Goal: Ask a question

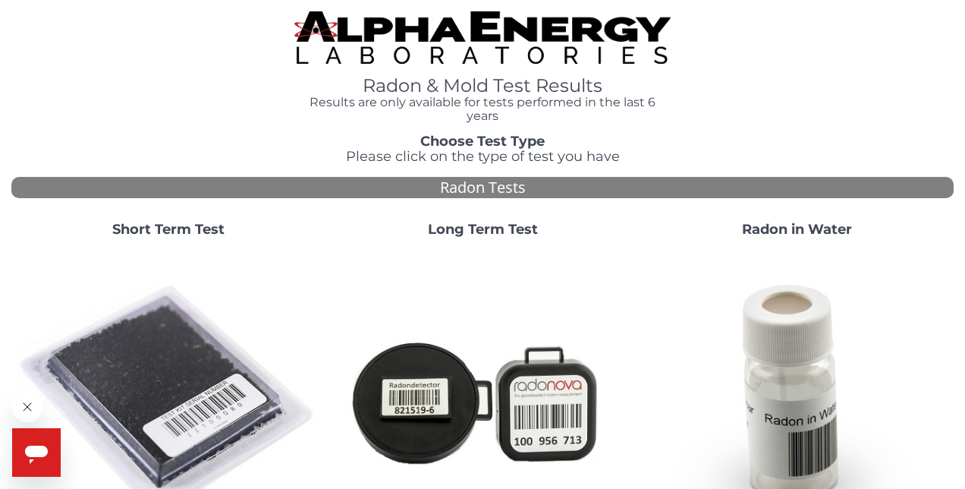
click at [187, 221] on strong "Short Term Test" at bounding box center [168, 229] width 112 height 17
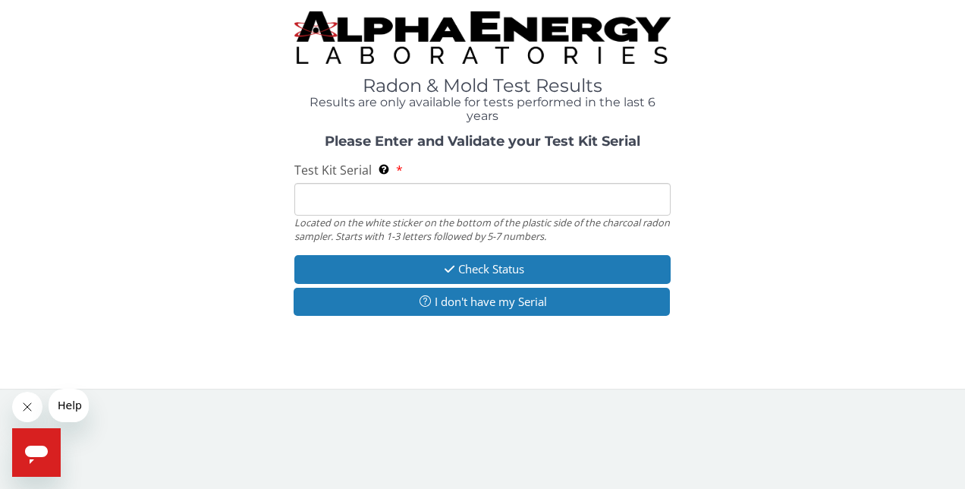
click at [331, 183] on input "Test Kit Serial Located on the white sticker on the bottom of the plastic side …" at bounding box center [482, 199] width 377 height 33
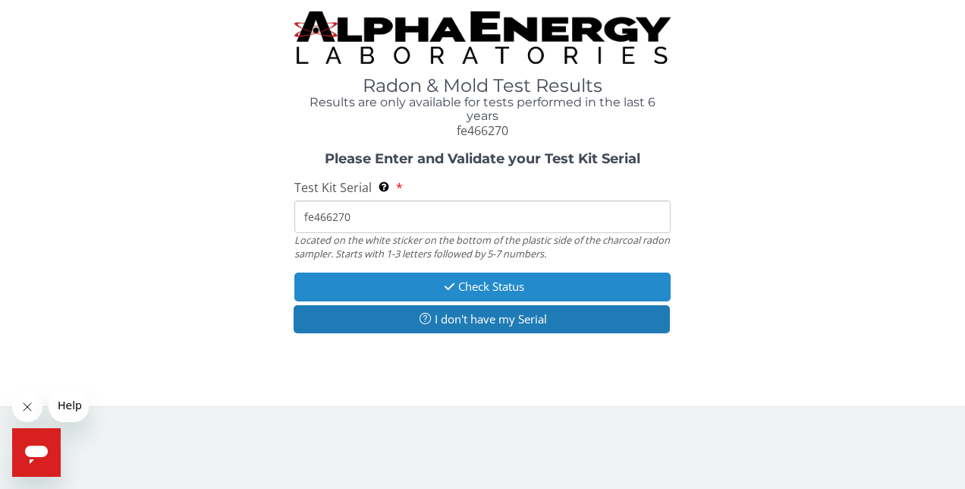
type input "fe466270"
click at [505, 272] on button "Check Status" at bounding box center [482, 286] width 377 height 28
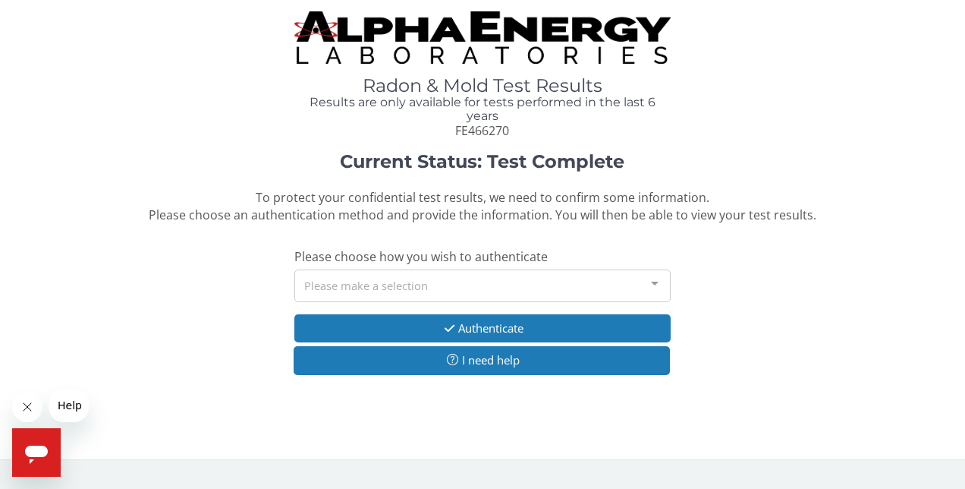
click at [505, 269] on div "Please make a selection" at bounding box center [482, 285] width 377 height 33
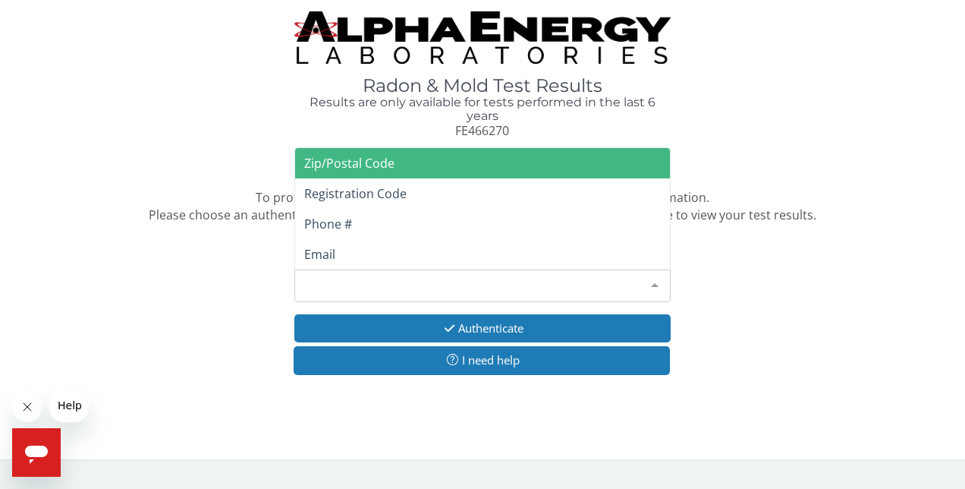
click at [491, 148] on span "Zip/Postal Code" at bounding box center [483, 163] width 376 height 30
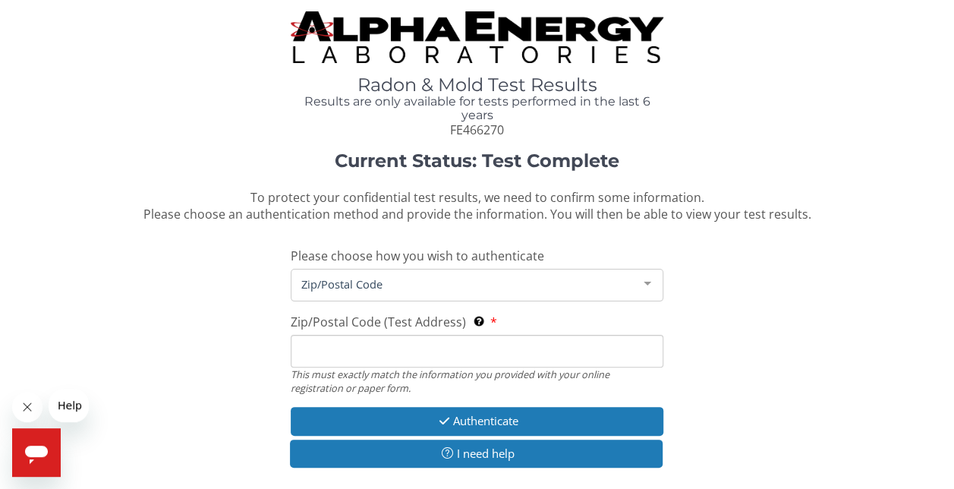
click at [402, 335] on input "Zip/Postal Code (Test Address) This must exactly match the information you prov…" at bounding box center [477, 351] width 373 height 33
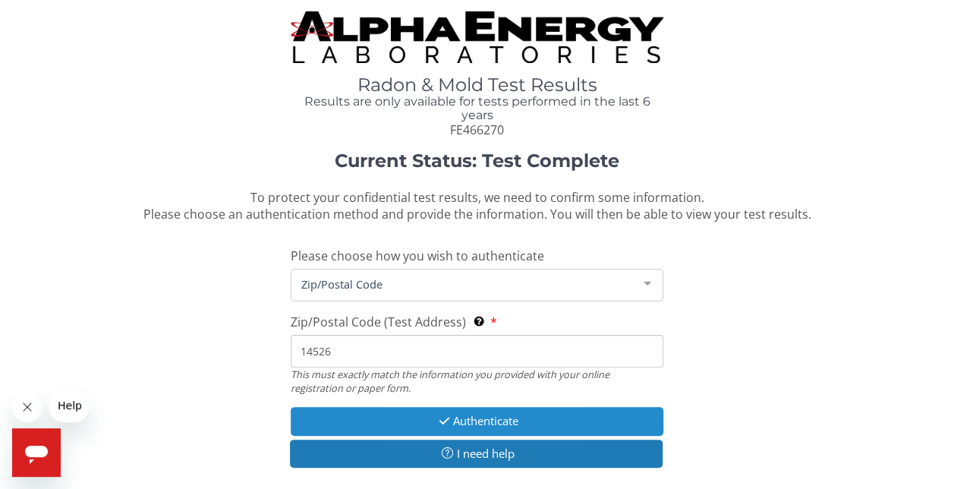
type input "14526"
click at [477, 407] on button "Authenticate" at bounding box center [477, 421] width 373 height 28
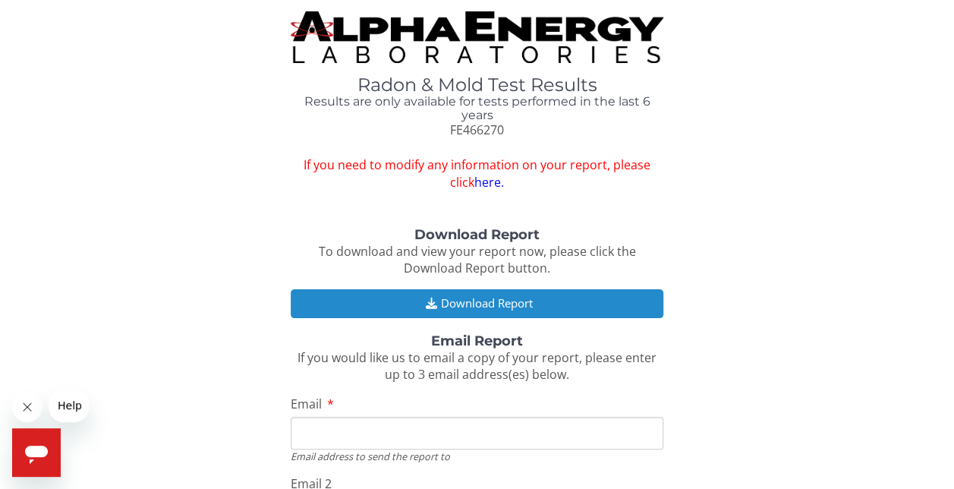
click at [482, 289] on button "Download Report" at bounding box center [477, 303] width 373 height 28
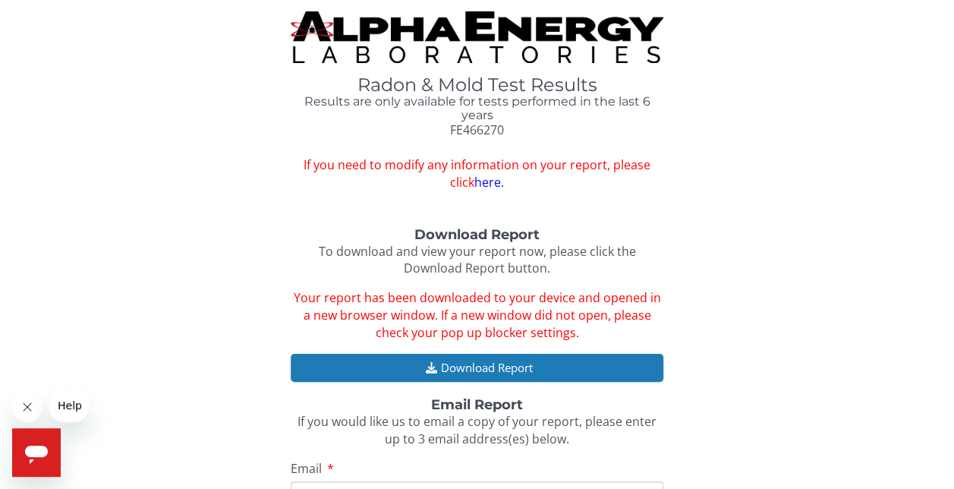
click at [505, 481] on input "Email" at bounding box center [477, 497] width 373 height 33
type input "[EMAIL_ADDRESS][DOMAIN_NAME]"
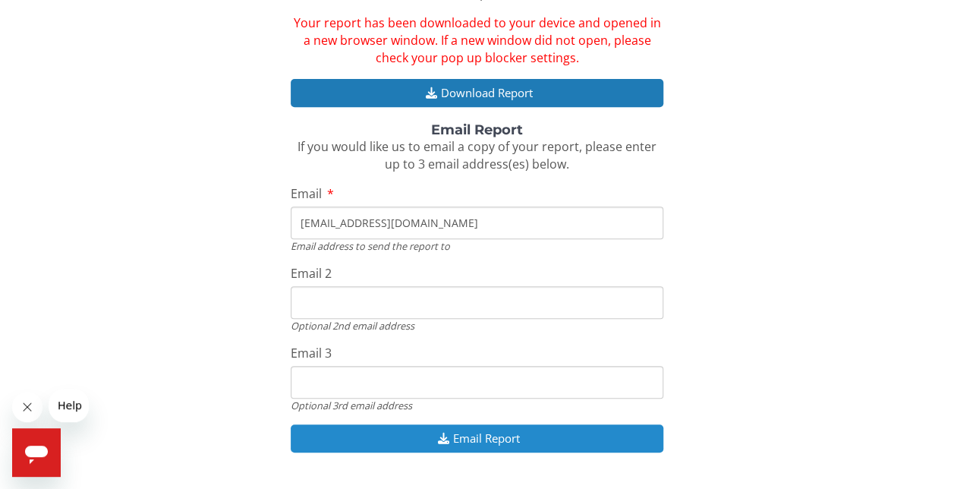
click at [424, 424] on button "Email Report" at bounding box center [477, 438] width 373 height 28
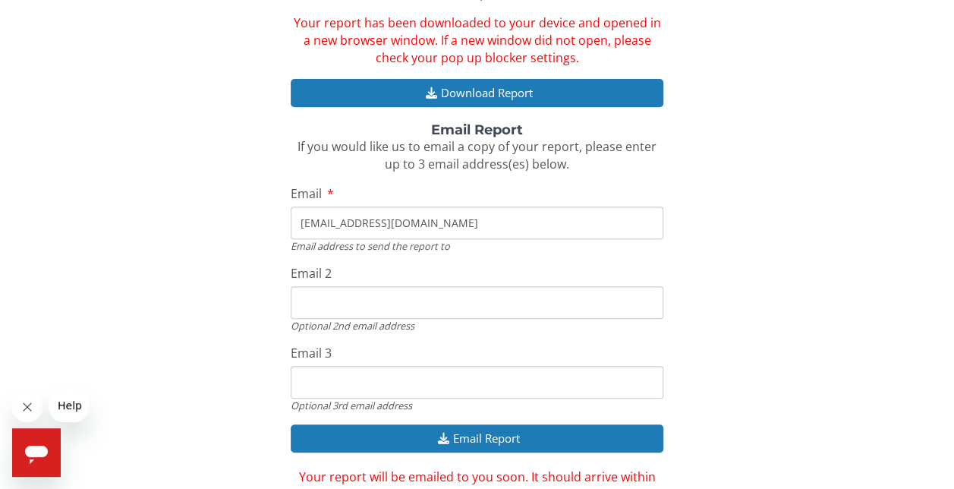
click at [74, 405] on span "Help" at bounding box center [70, 405] width 24 height 12
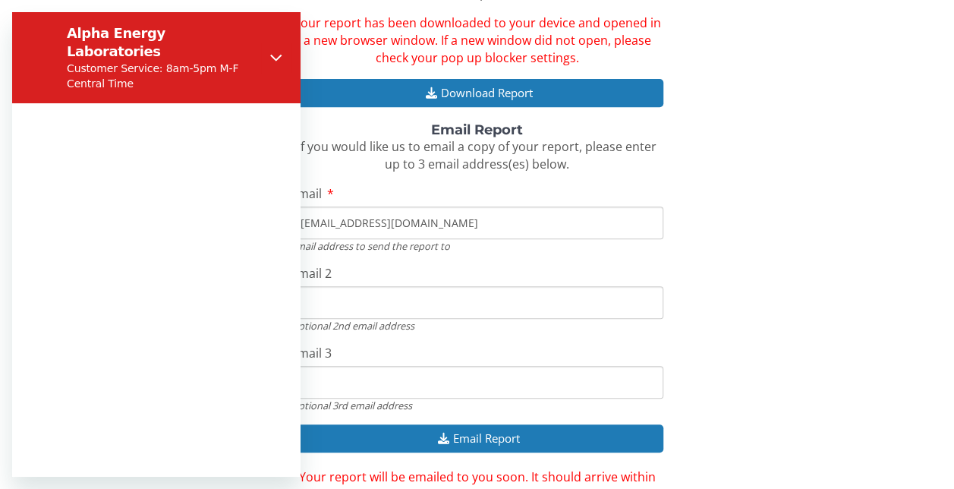
scroll to position [0, 0]
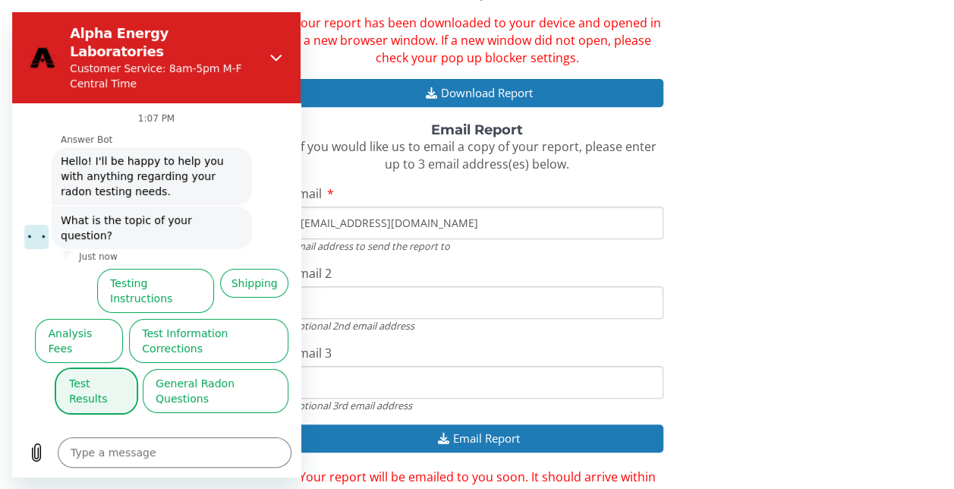
click at [106, 369] on button "Test Results" at bounding box center [96, 391] width 80 height 44
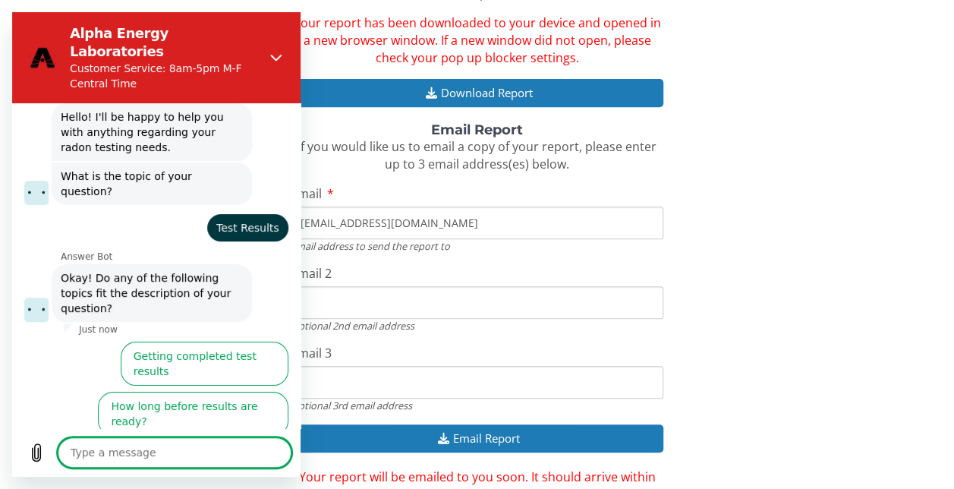
scroll to position [59, 0]
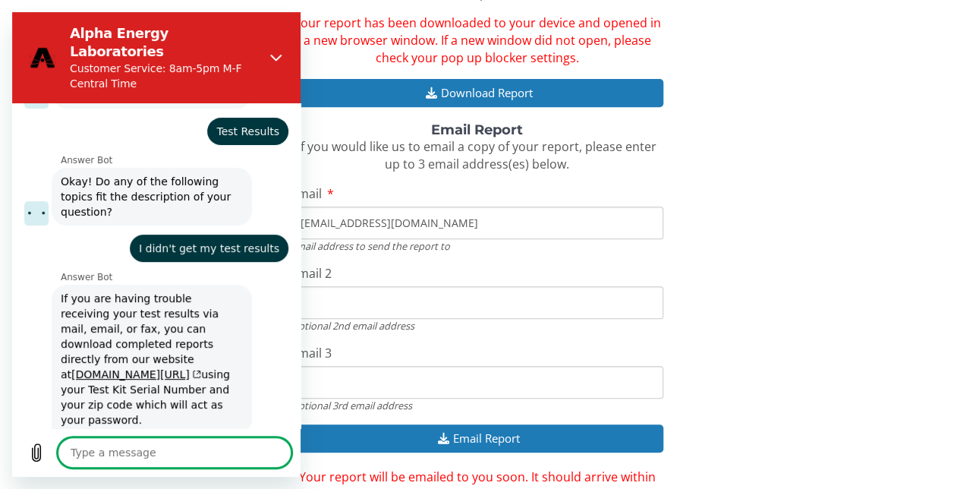
scroll to position [178, 0]
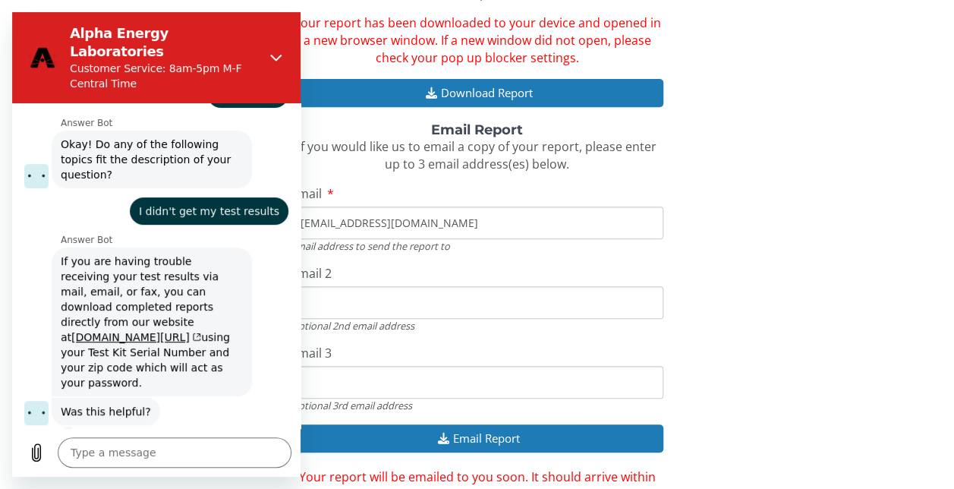
click at [213, 445] on button "No, I still need help" at bounding box center [230, 467] width 117 height 44
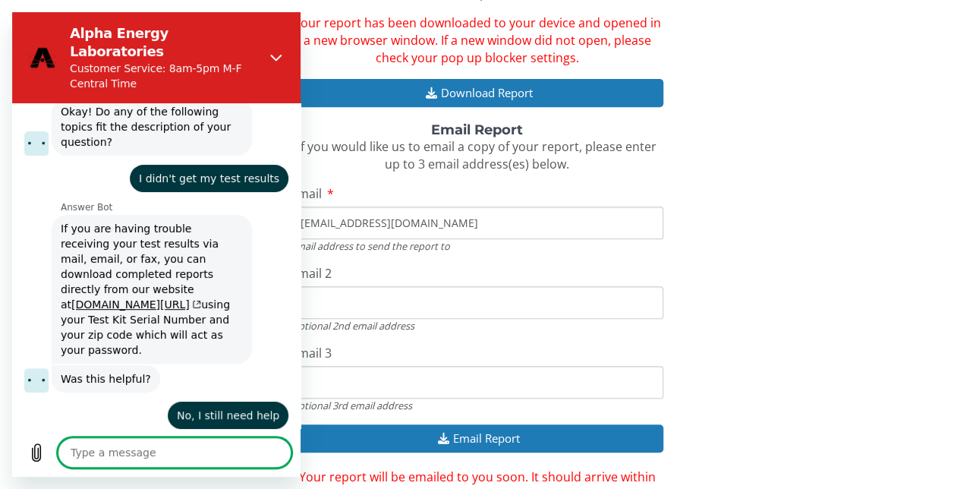
scroll to position [209, 0]
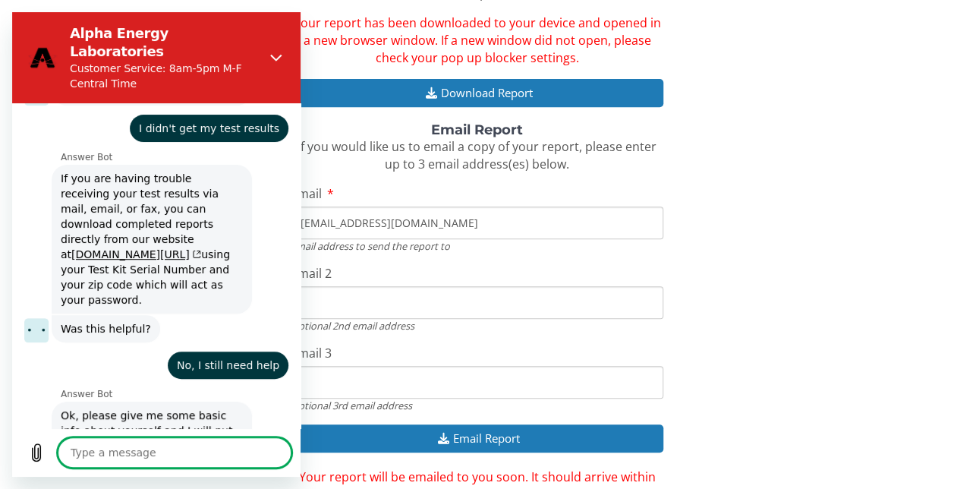
type textarea "x"
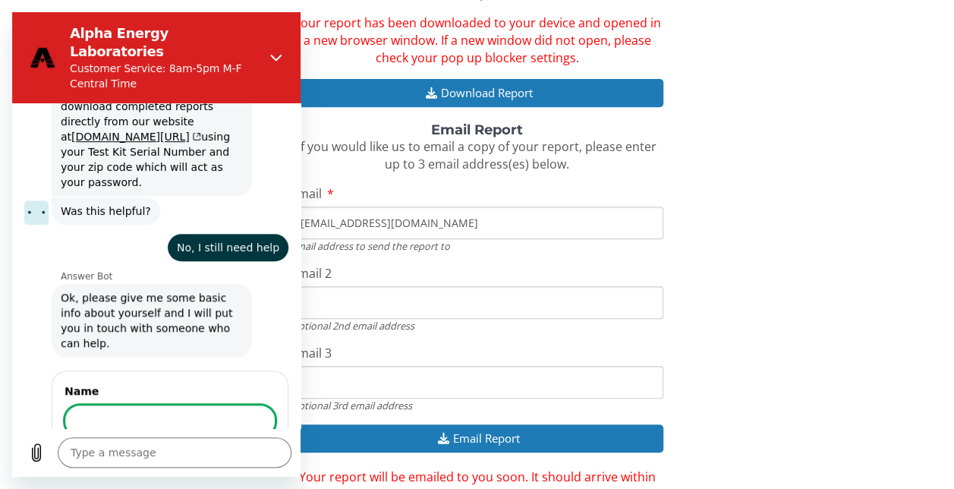
scroll to position [376, 0]
type input "[PERSON_NAME]"
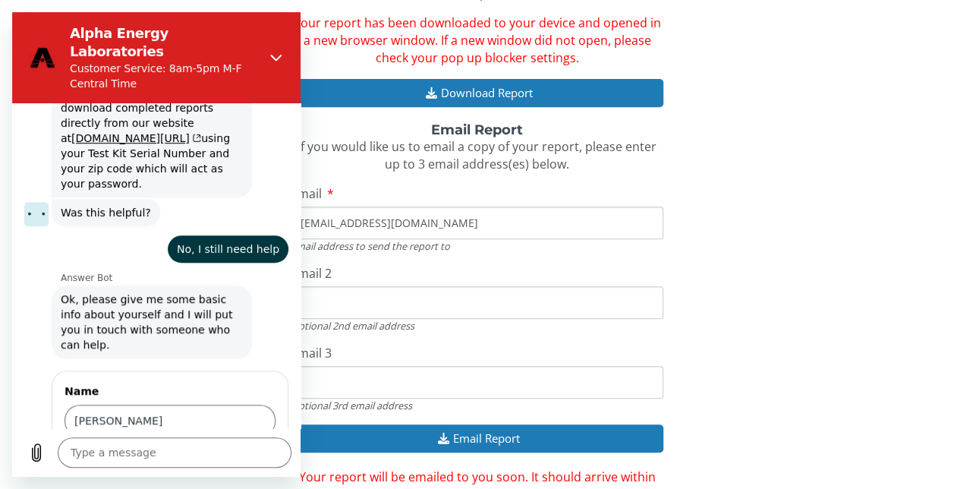
click at [238, 455] on span "Next" at bounding box center [250, 464] width 25 height 18
type textarea "x"
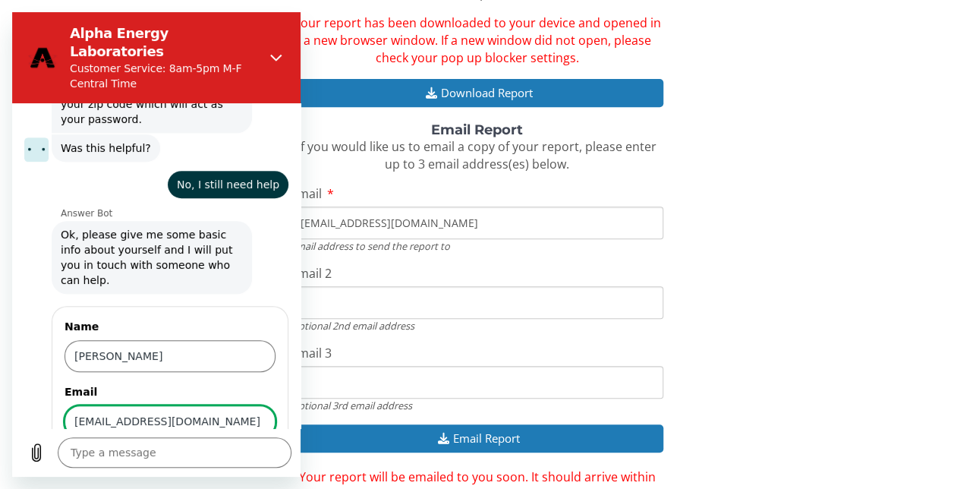
type input "[EMAIL_ADDRESS][DOMAIN_NAME]"
click at [238, 455] on span "Next" at bounding box center [250, 464] width 25 height 18
type textarea "x"
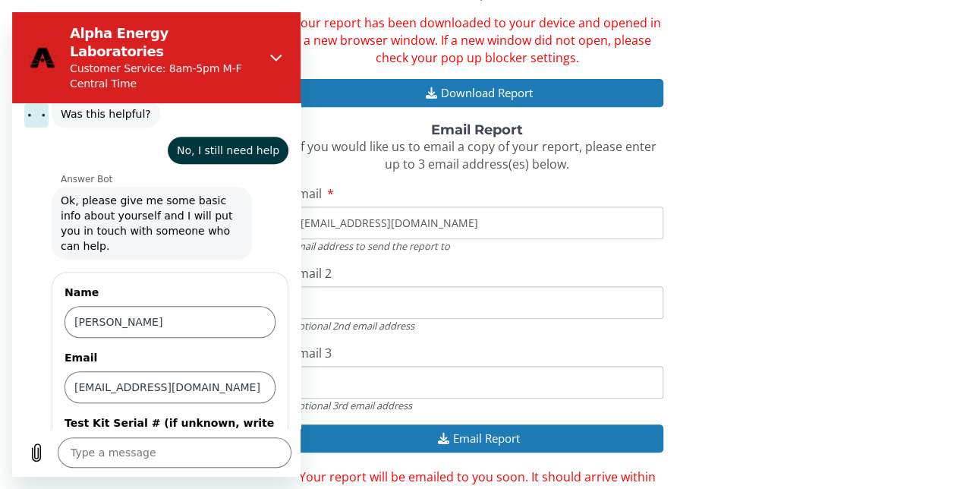
scroll to position [505, 0]
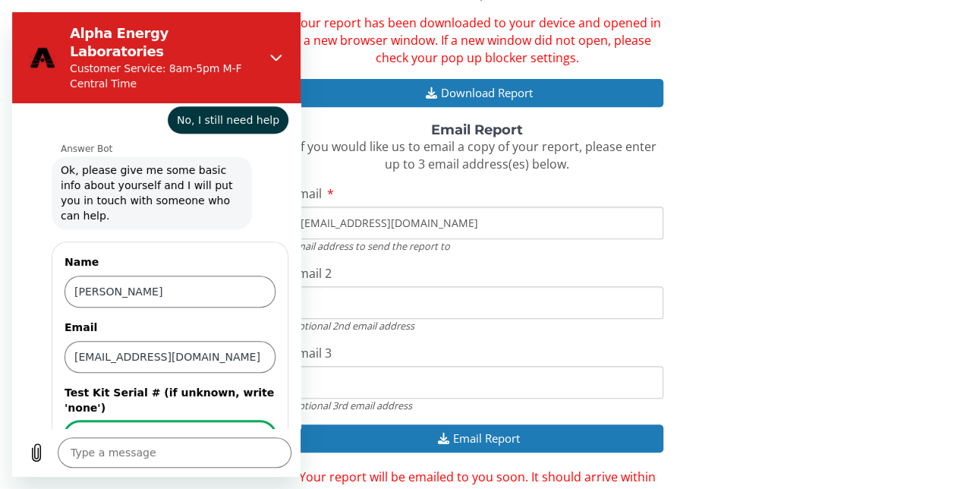
type input "FE466270"
click at [236, 471] on span "Send" at bounding box center [249, 480] width 27 height 18
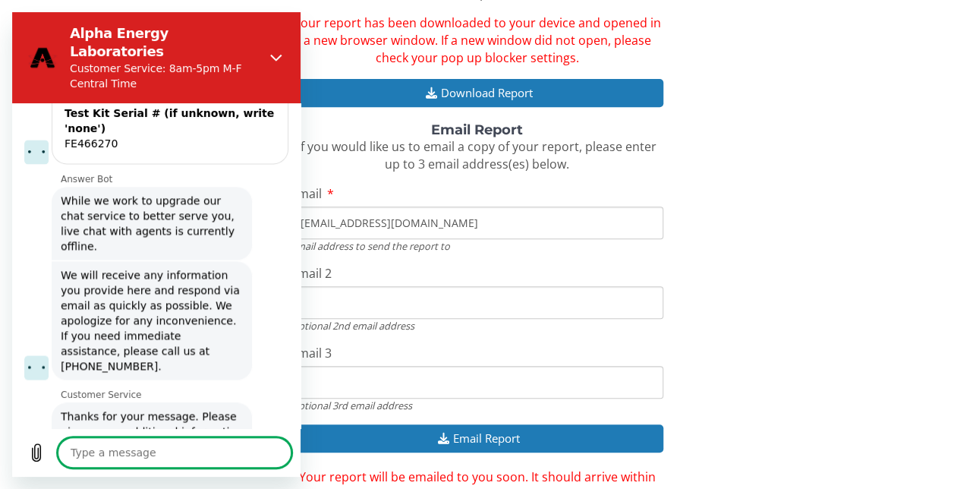
scroll to position [1052, 0]
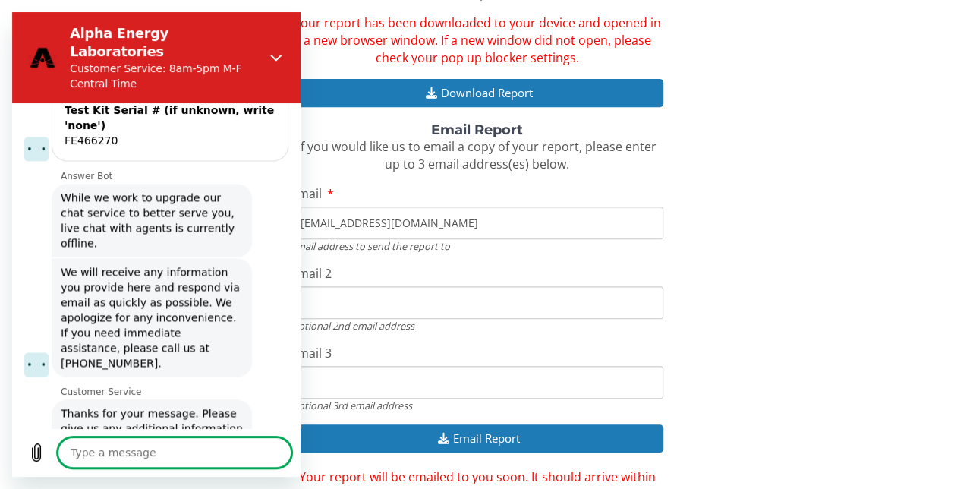
type textarea "x"
